Goal: Information Seeking & Learning: Check status

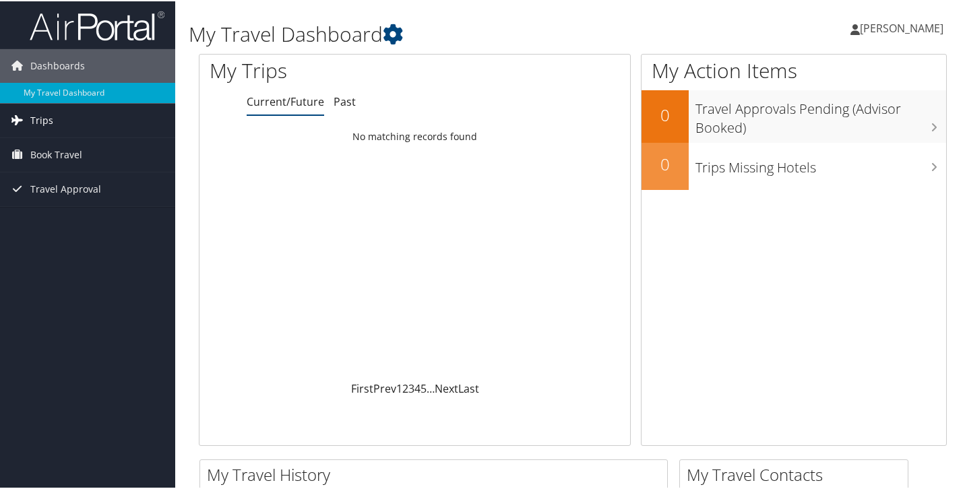
click at [35, 115] on span "Trips" at bounding box center [41, 119] width 23 height 34
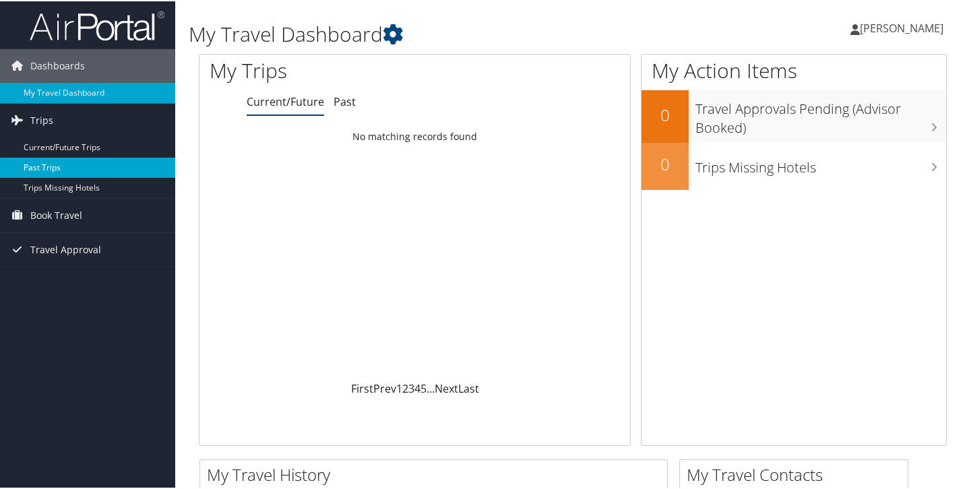
click at [42, 164] on link "Past Trips" at bounding box center [87, 166] width 175 height 20
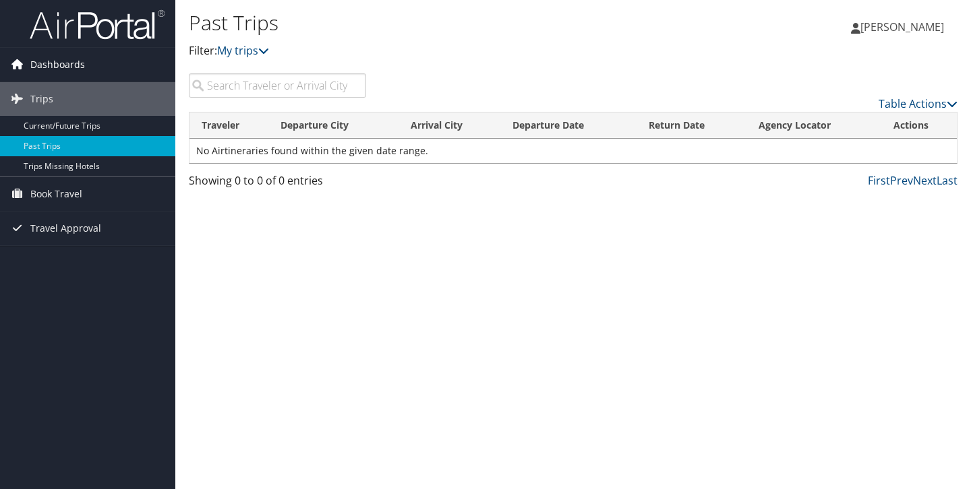
click at [76, 64] on span "Dashboards" at bounding box center [57, 65] width 55 height 34
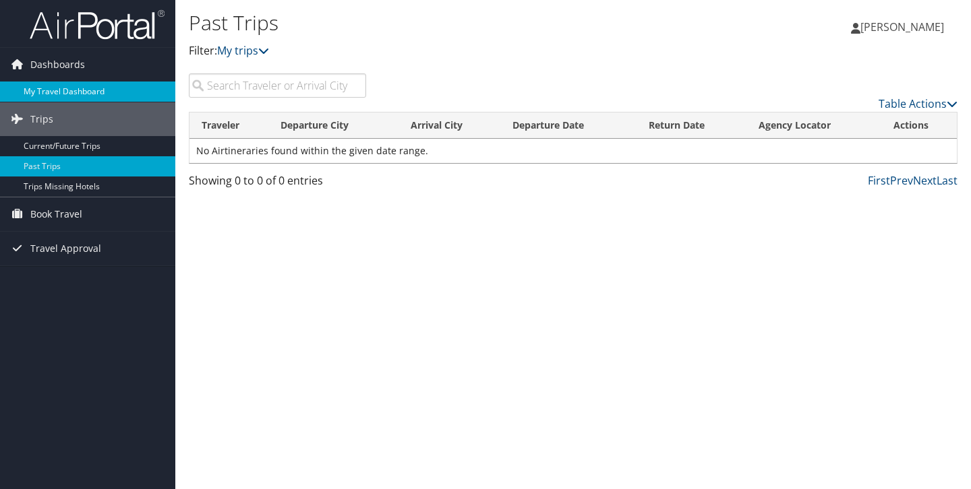
click at [75, 89] on link "My Travel Dashboard" at bounding box center [87, 92] width 175 height 20
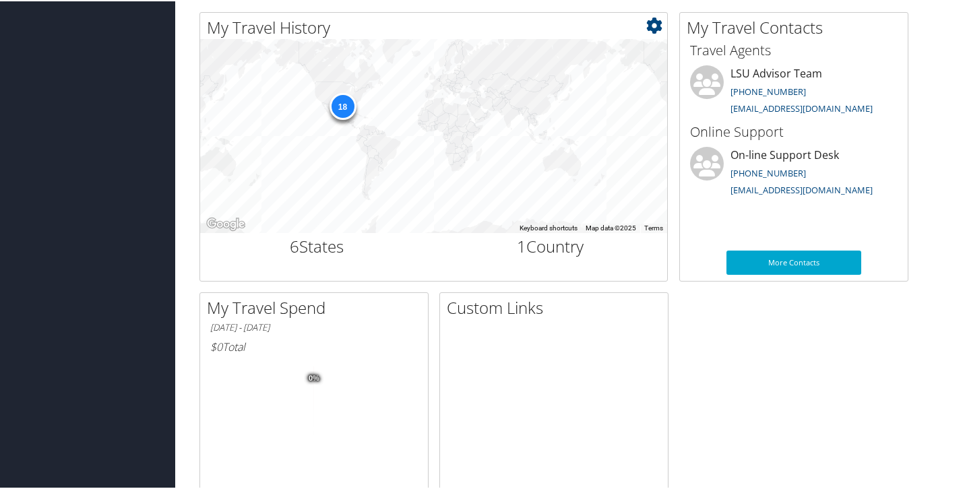
scroll to position [445, 0]
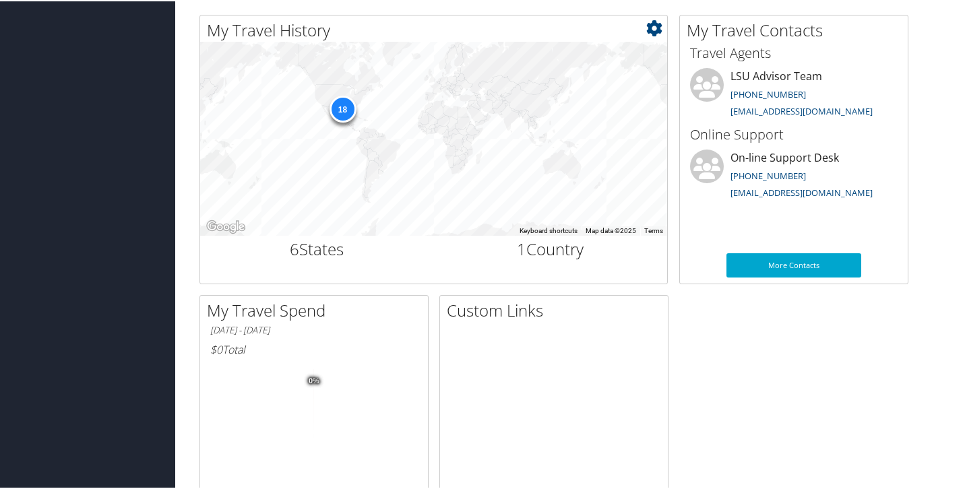
click at [343, 113] on div "18" at bounding box center [342, 107] width 27 height 27
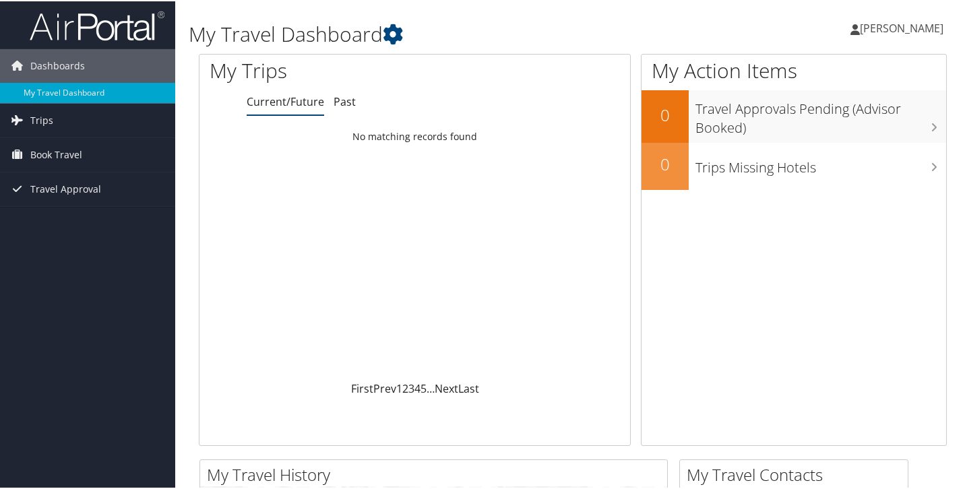
scroll to position [0, 0]
click at [346, 102] on link "Past" at bounding box center [345, 100] width 22 height 15
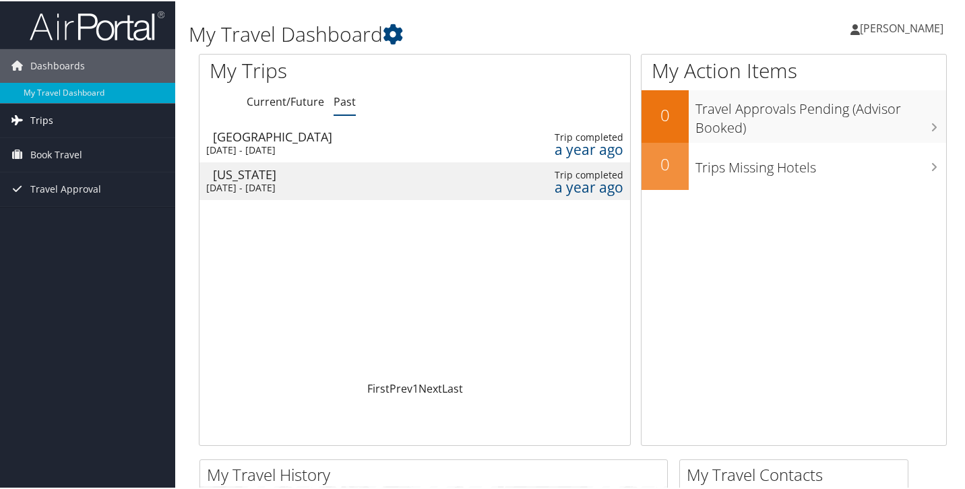
click at [69, 119] on link "Trips" at bounding box center [87, 119] width 175 height 34
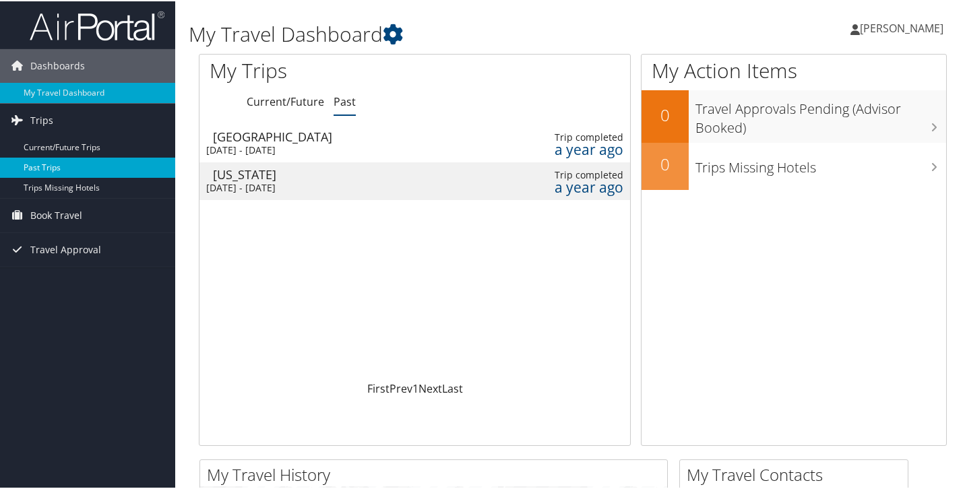
click at [51, 160] on link "Past Trips" at bounding box center [87, 166] width 175 height 20
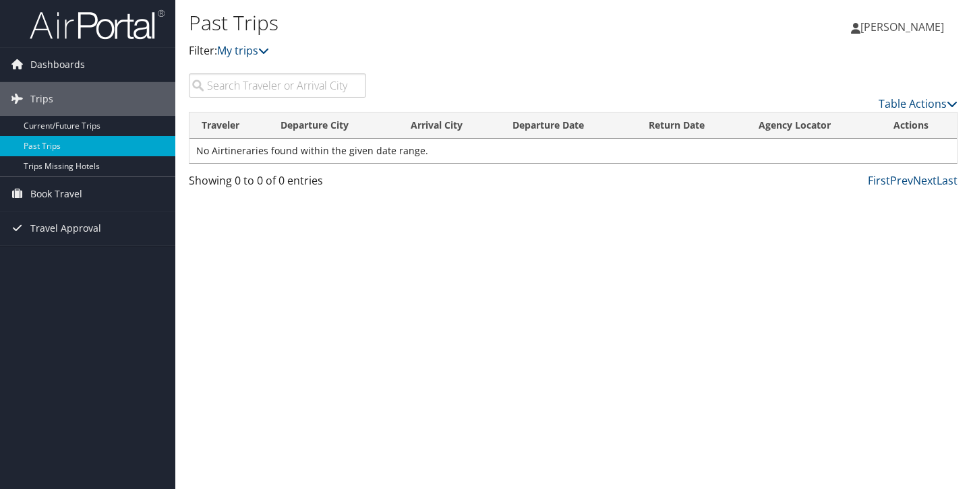
click at [282, 71] on div "Past Trips Filter: My trips" at bounding box center [445, 40] width 512 height 67
click at [282, 83] on input "search" at bounding box center [277, 85] width 177 height 24
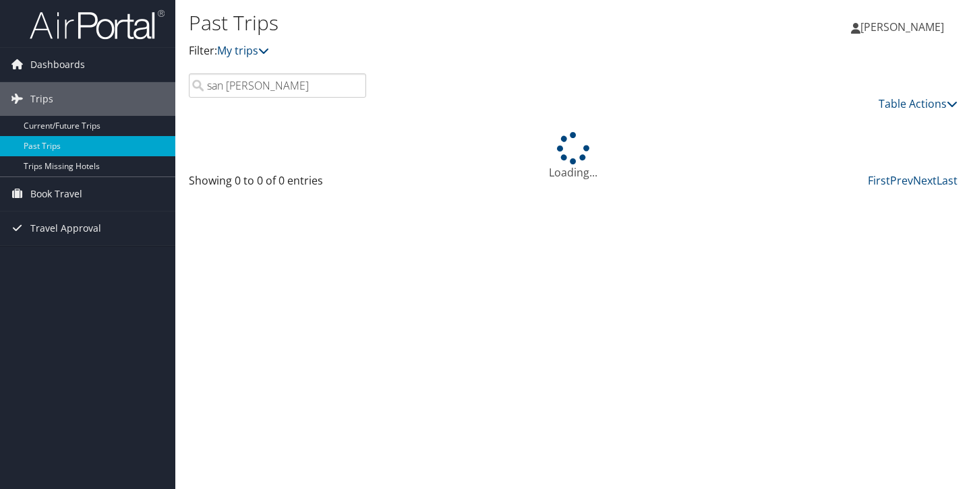
type input "san francisco"
